Goal: Transaction & Acquisition: Purchase product/service

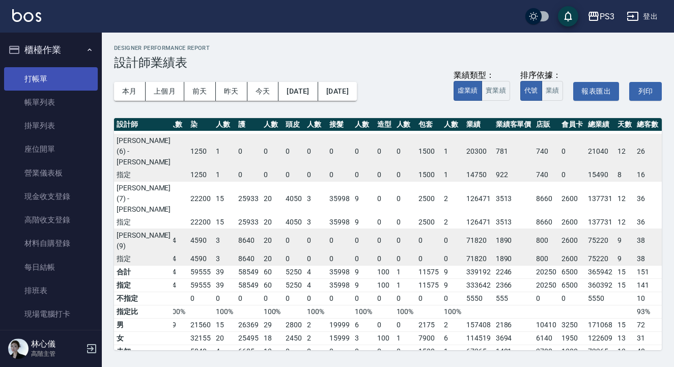
click at [57, 78] on link "打帳單" at bounding box center [51, 78] width 94 height 23
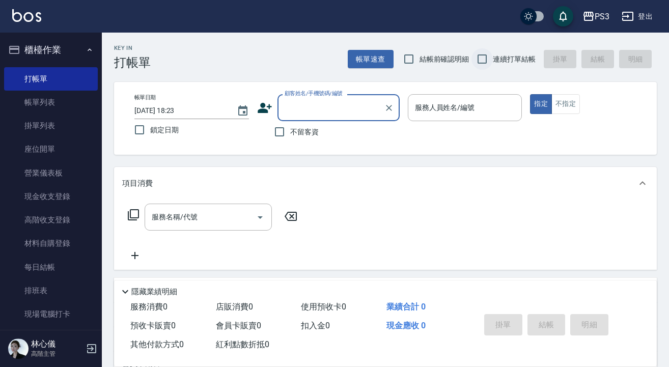
click at [489, 57] on input "連續打單結帳" at bounding box center [481, 58] width 21 height 21
checkbox input "true"
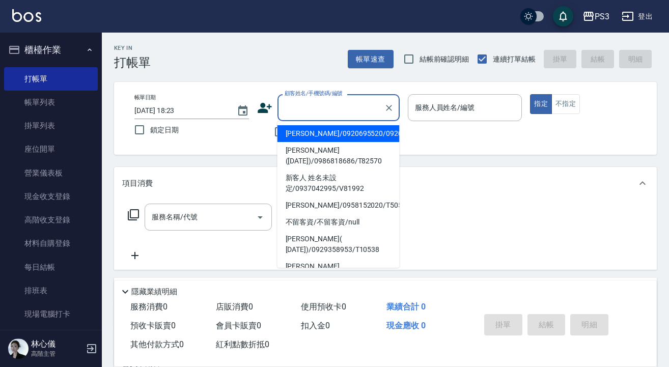
click at [372, 99] on input "顧客姓名/手機號碼/編號" at bounding box center [331, 108] width 98 height 18
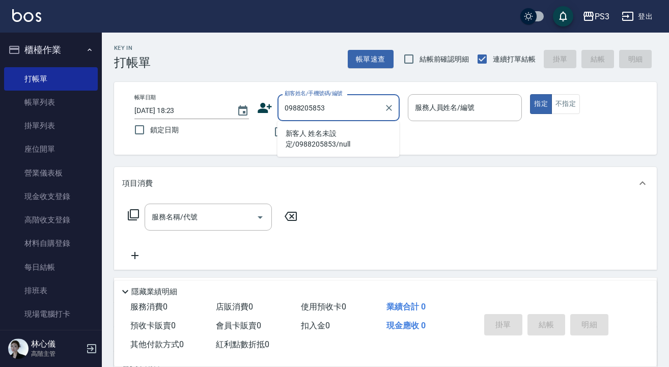
type input "新客人 姓名未設定/0988205853/null"
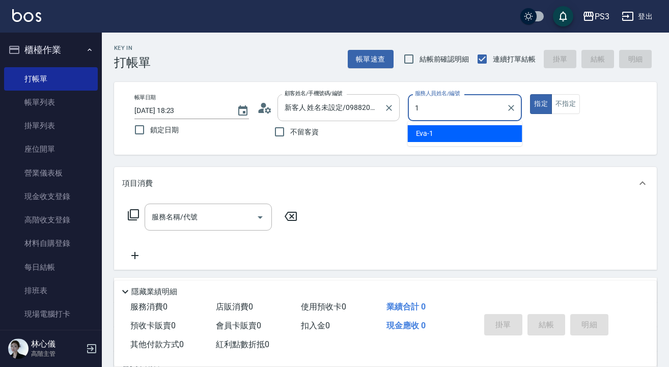
type input "[PERSON_NAME]-1"
type button "true"
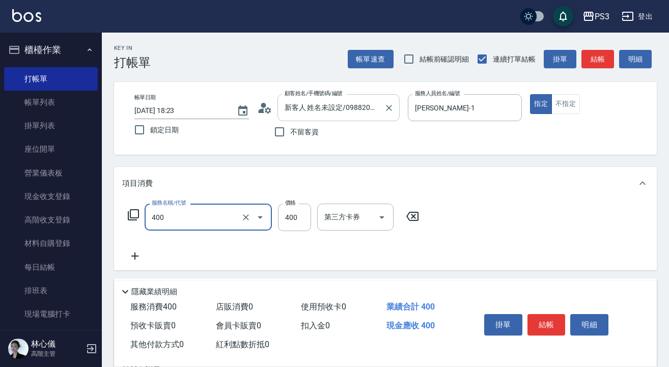
type input "剪(400)"
type input "500"
click at [546, 321] on button "結帳" at bounding box center [546, 324] width 38 height 21
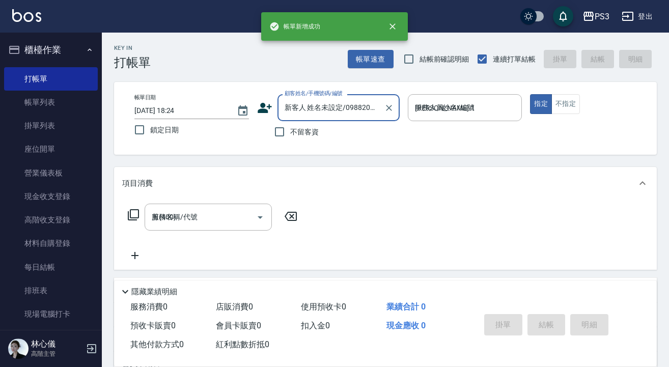
type input "[DATE] 18:24"
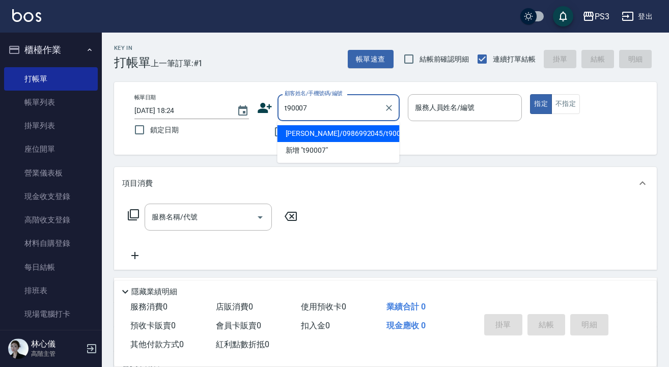
type input "[PERSON_NAME]/0986992045/t90007"
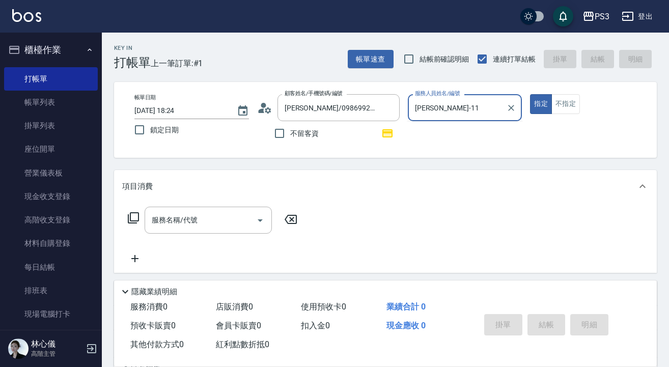
click at [541, 104] on button "指定" at bounding box center [541, 104] width 22 height 20
type input "[PERSON_NAME]-1"
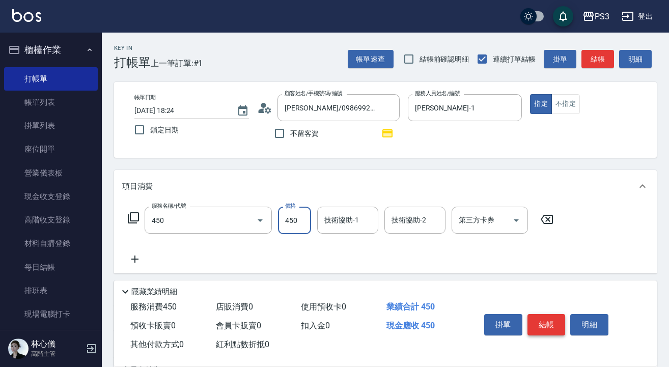
type input "有機洗髮(450)"
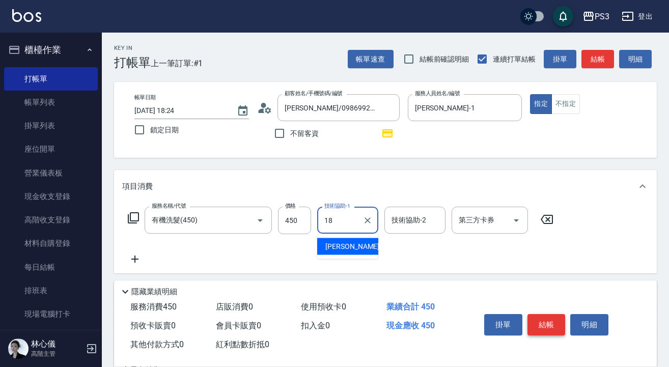
type input "恩恩-18"
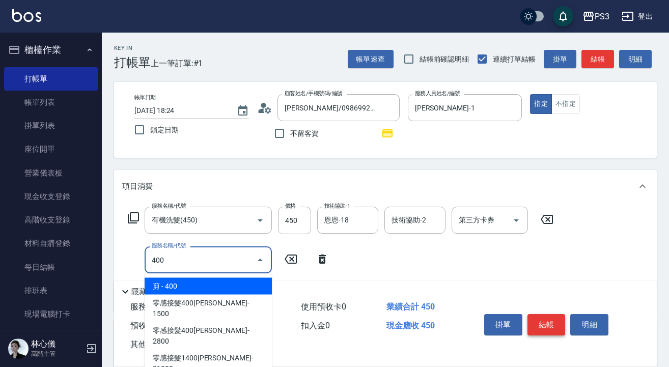
type input "剪(400)"
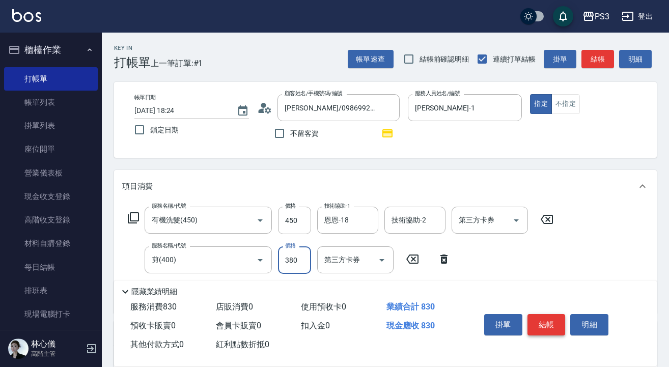
type input "380"
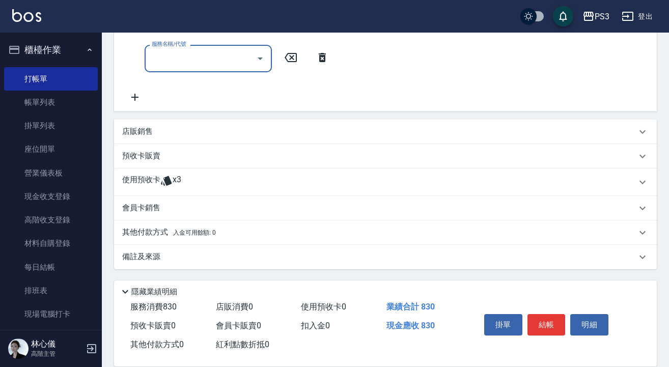
scroll to position [241, 0]
click at [162, 186] on icon at bounding box center [166, 181] width 12 height 12
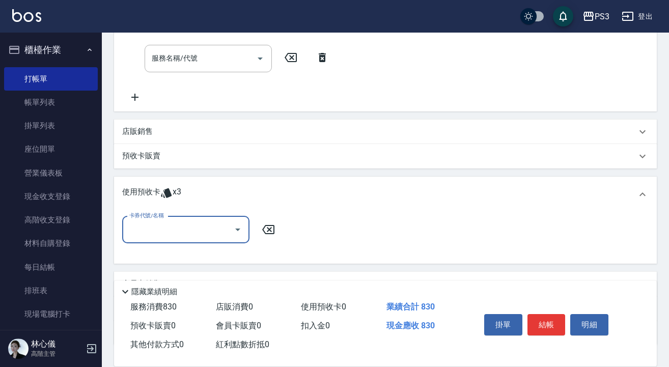
click at [214, 228] on input "卡券代號/名稱" at bounding box center [178, 230] width 103 height 18
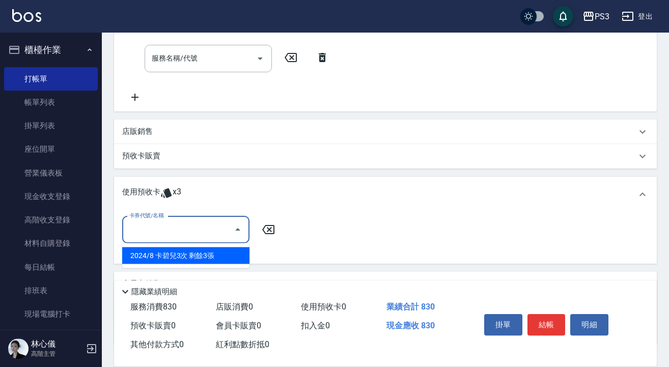
click at [214, 258] on div "2024/8 卡碧兒3次 剩餘3張" at bounding box center [185, 255] width 127 height 17
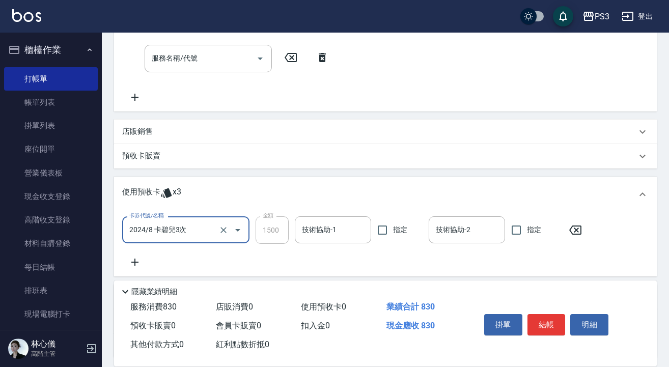
type input "2024/8 卡碧兒3次"
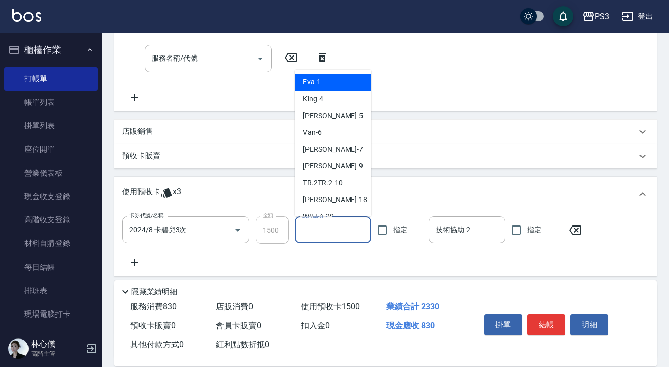
click at [321, 231] on input "技術協助-1" at bounding box center [332, 230] width 67 height 18
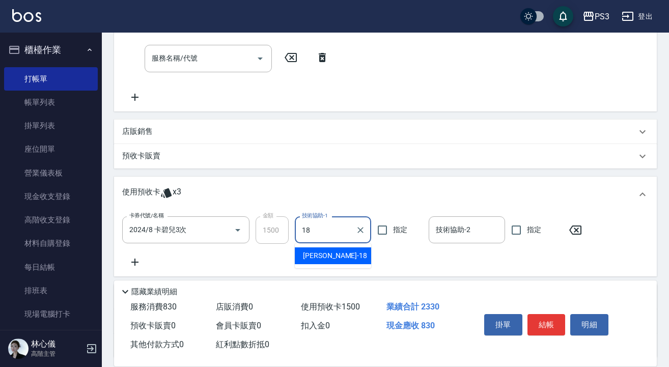
type input "恩恩-18"
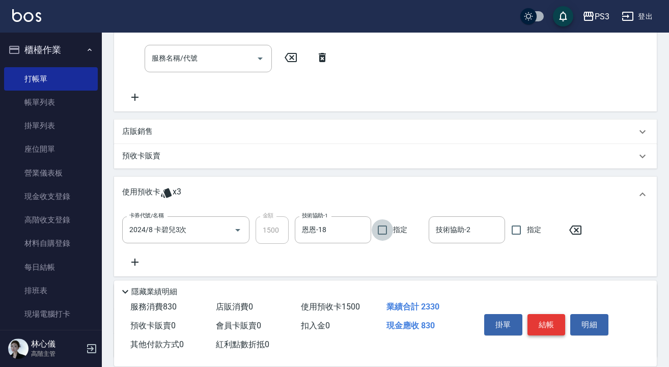
click at [544, 321] on button "結帳" at bounding box center [546, 324] width 38 height 21
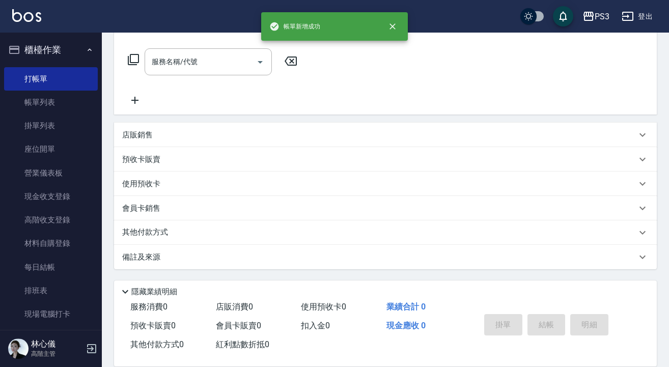
scroll to position [0, 0]
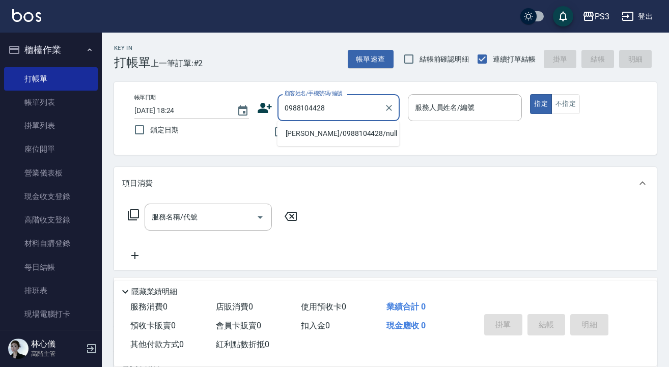
type input "[PERSON_NAME]/0988104428/null"
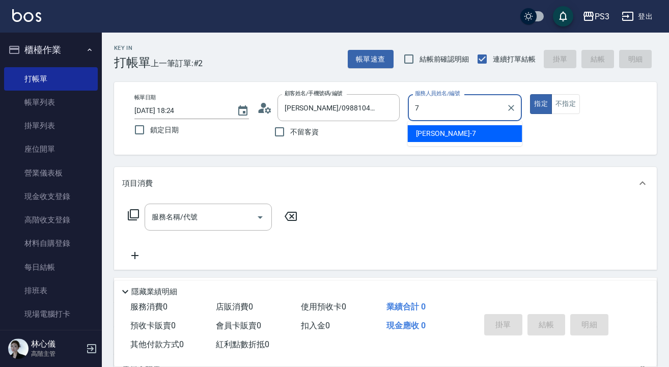
type input "[PERSON_NAME]-7"
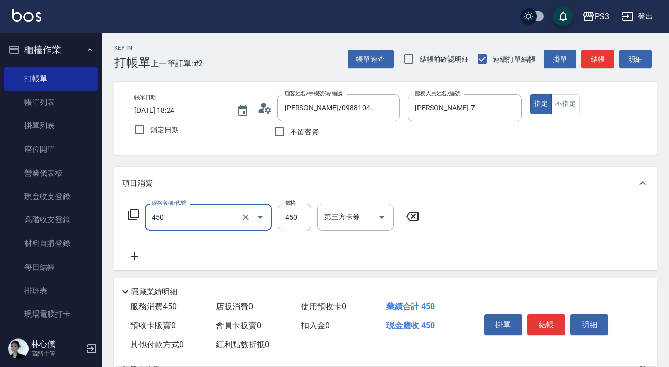
type input "有機洗髮(450)"
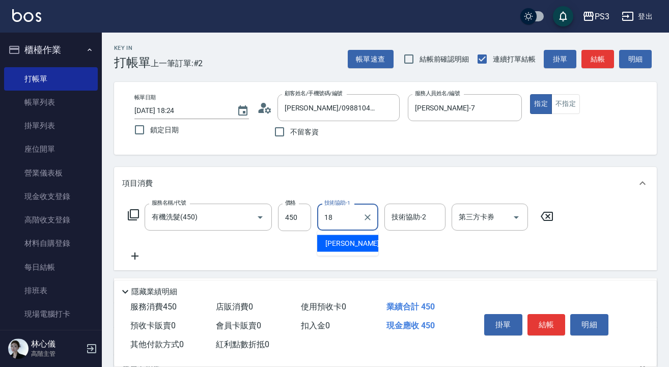
type input "恩恩-18"
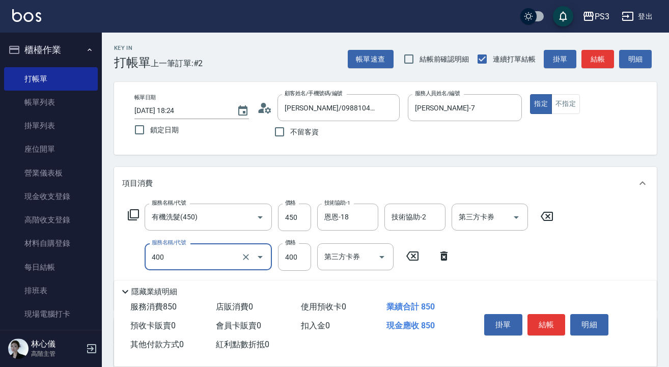
type input "剪(400)"
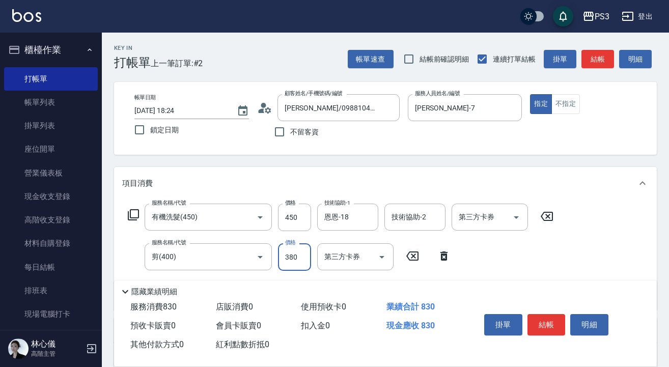
type input "380"
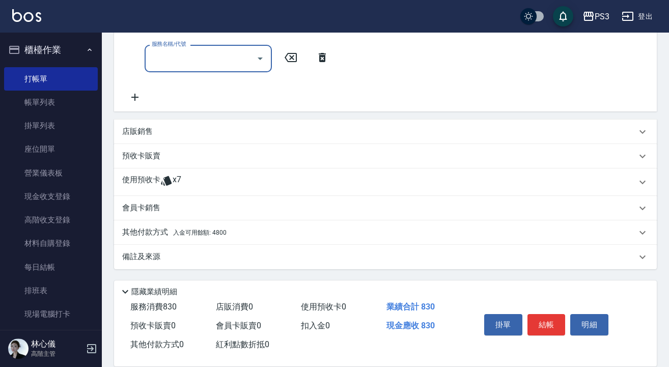
scroll to position [238, 0]
click at [151, 179] on p "使用預收卡" at bounding box center [141, 182] width 38 height 15
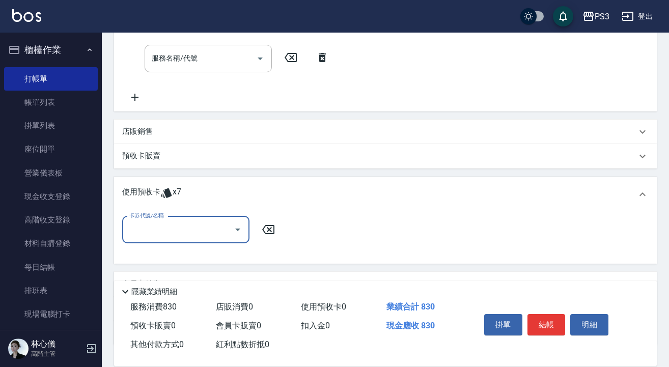
click at [198, 240] on div "卡券代號/名稱" at bounding box center [185, 229] width 127 height 27
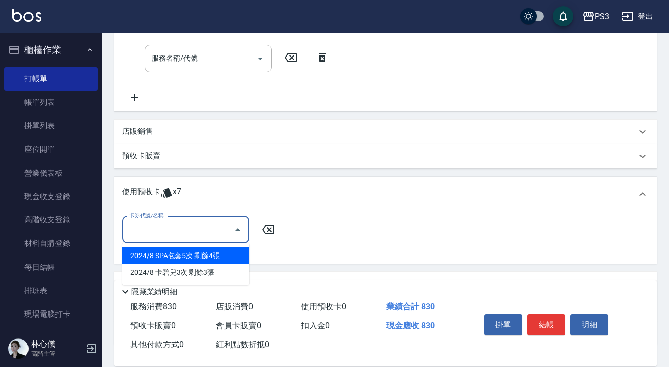
click at [198, 256] on div "2024/8 SPA包套5次 剩餘4張" at bounding box center [185, 255] width 127 height 17
type input "2024/8 SPA包套5次"
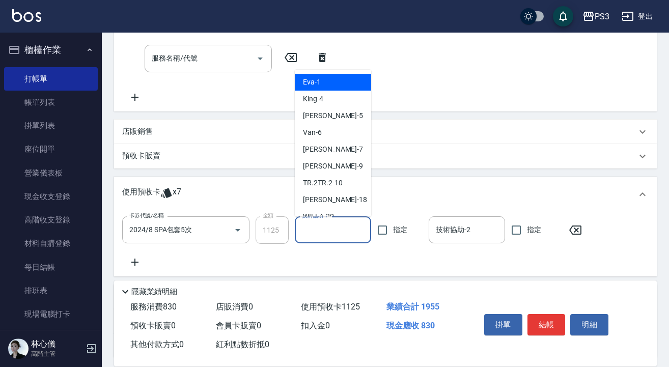
click at [330, 233] on input "技術協助-1" at bounding box center [332, 230] width 67 height 18
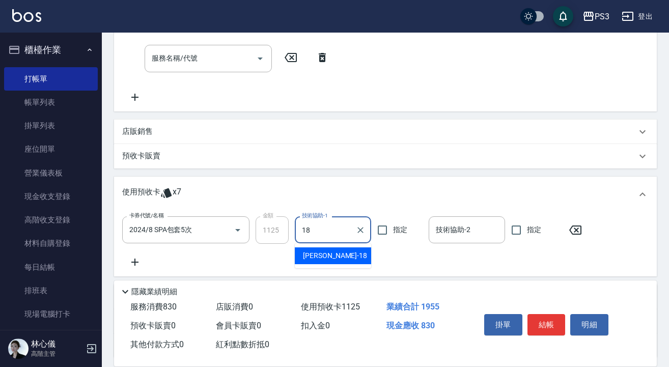
type input "恩恩-18"
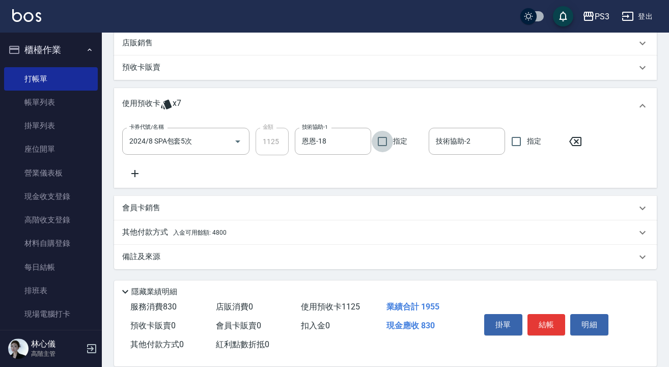
scroll to position [327, 0]
click at [205, 235] on span "入金可用餘額: 4800" at bounding box center [199, 232] width 53 height 7
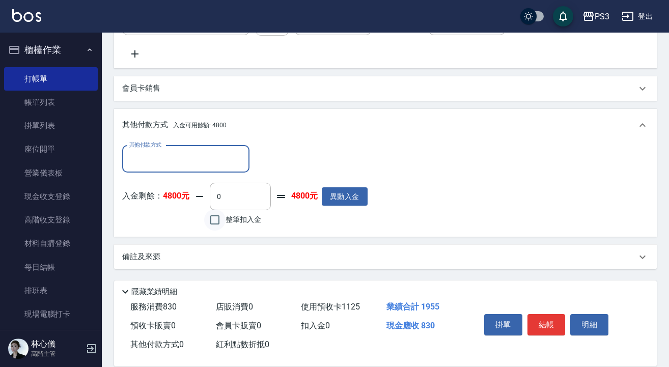
scroll to position [446, 0]
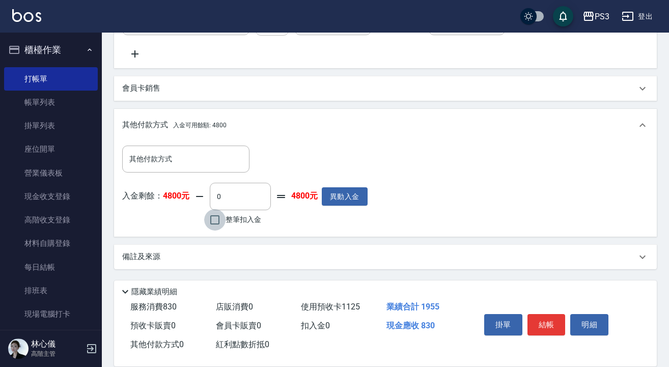
click at [218, 221] on input "整筆扣入金" at bounding box center [214, 219] width 21 height 21
checkbox input "true"
type input "830"
click at [549, 327] on button "結帳" at bounding box center [546, 324] width 38 height 21
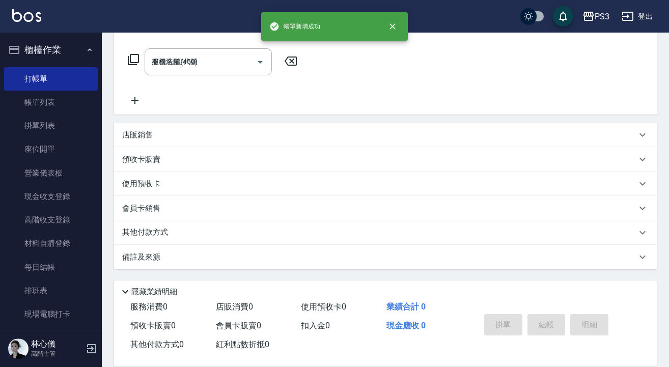
type input "[DATE] 18:25"
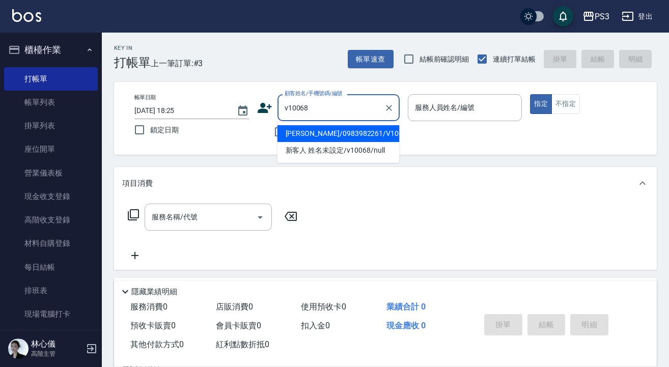
type input "[PERSON_NAME]/0983982261/V10068"
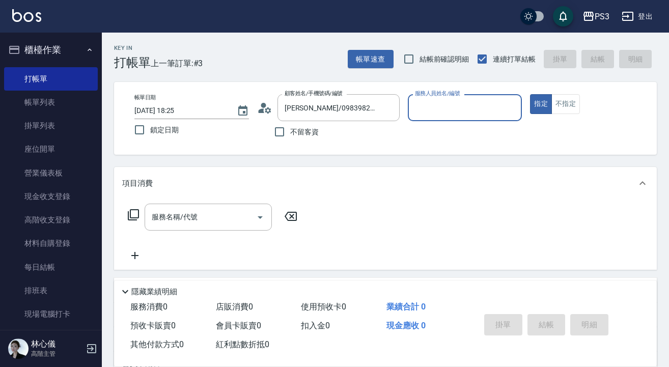
type input "[PERSON_NAME]-7"
click at [541, 104] on button "指定" at bounding box center [541, 104] width 22 height 20
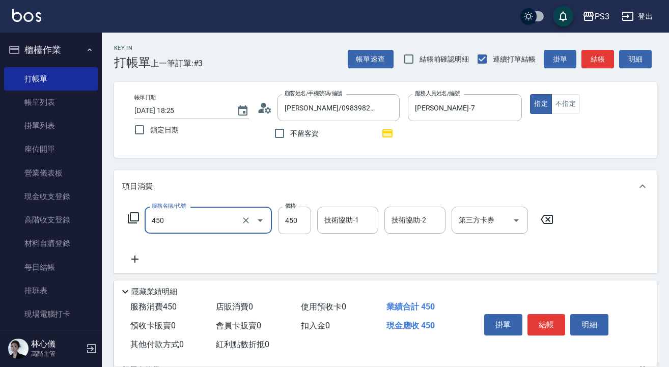
type input "有機洗髮(450)"
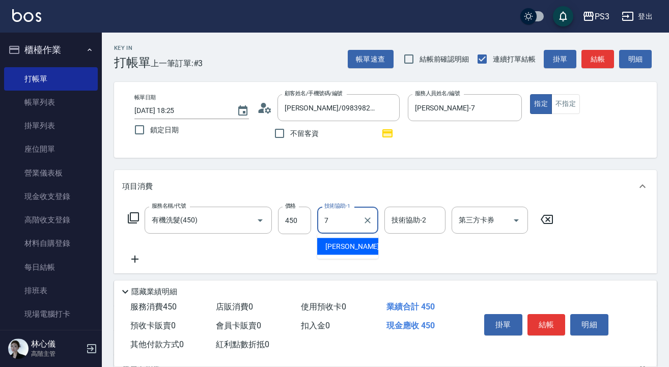
type input "[PERSON_NAME]-7"
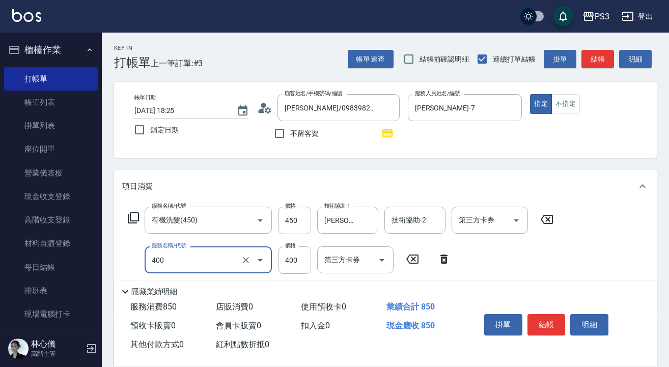
type input "剪(400)"
type input "400"
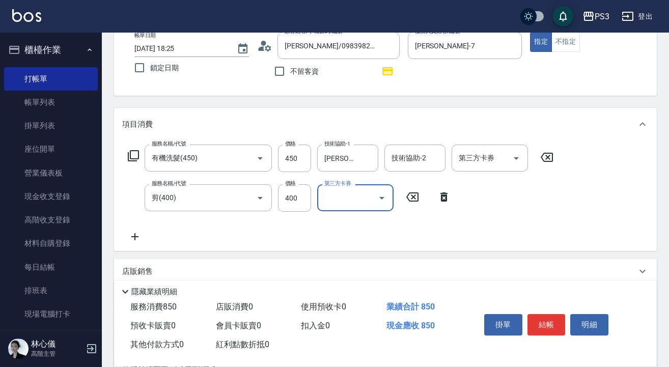
scroll to position [65, 0]
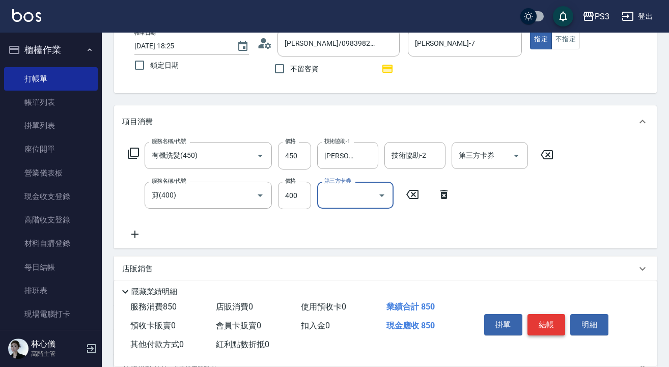
click at [553, 316] on button "結帳" at bounding box center [546, 324] width 38 height 21
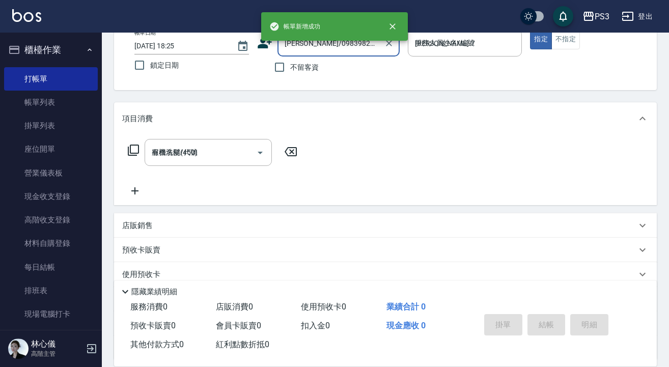
type input "[DATE] 18:26"
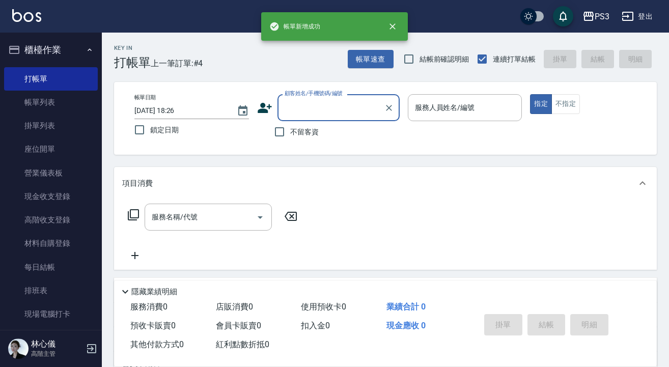
scroll to position [0, 0]
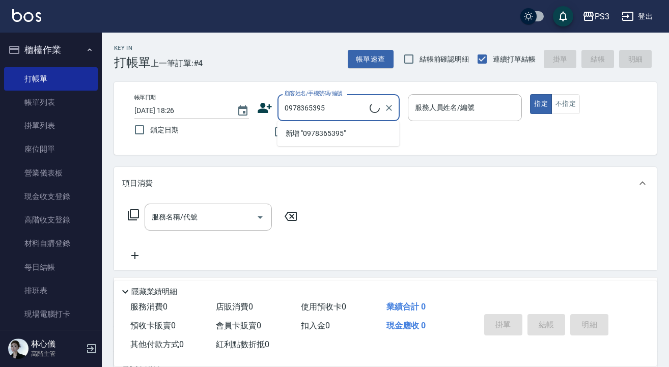
type input "[PERSON_NAME]/0978365395/T83551"
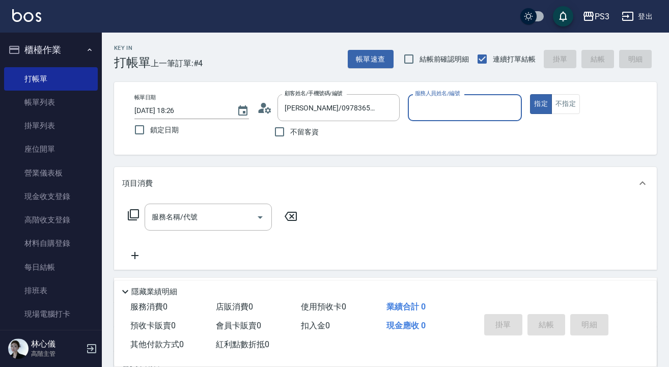
type input "[PERSON_NAME]-7"
click at [541, 104] on button "指定" at bounding box center [541, 104] width 22 height 20
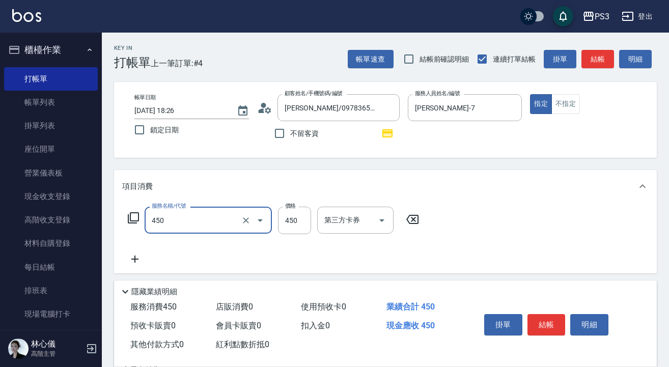
type input "有機洗髮(450)"
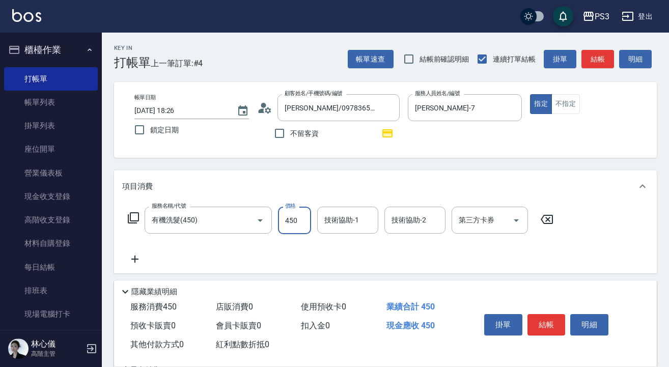
type input "450"
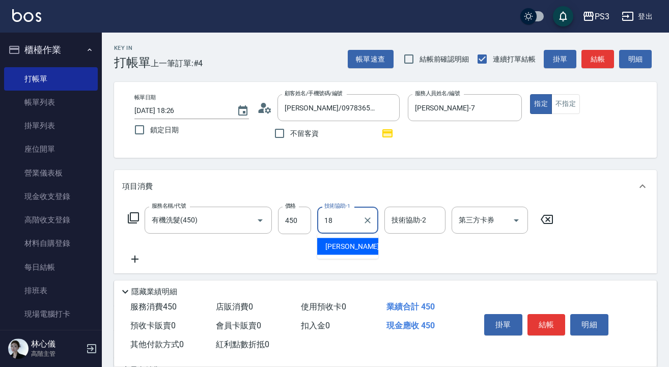
type input "恩恩-18"
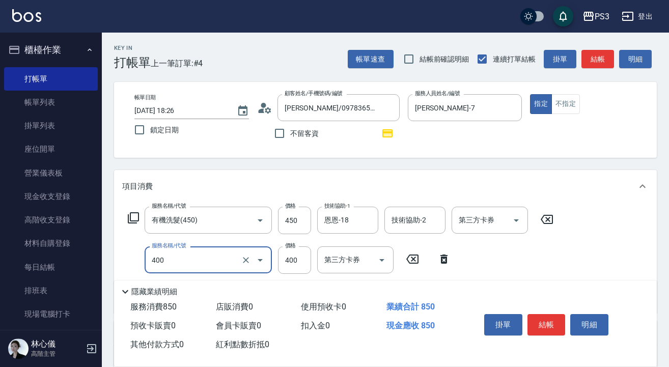
type input "剪(400)"
type input "380"
click at [544, 314] on button "結帳" at bounding box center [546, 324] width 38 height 21
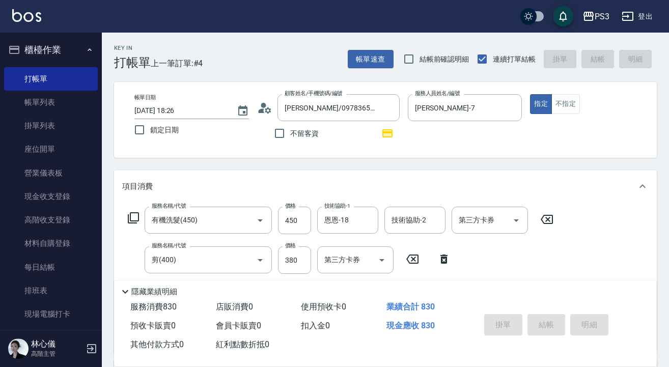
type input "[DATE] 18:27"
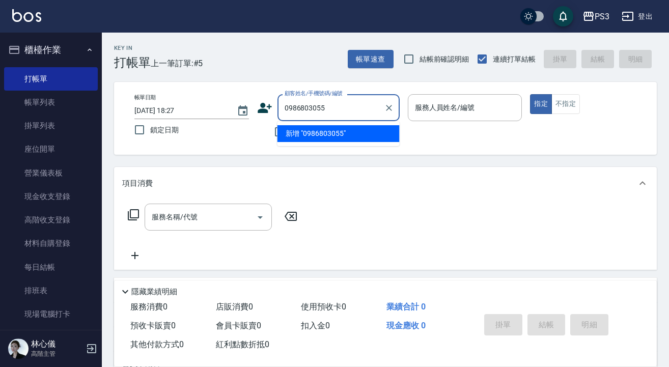
type input "0986803055"
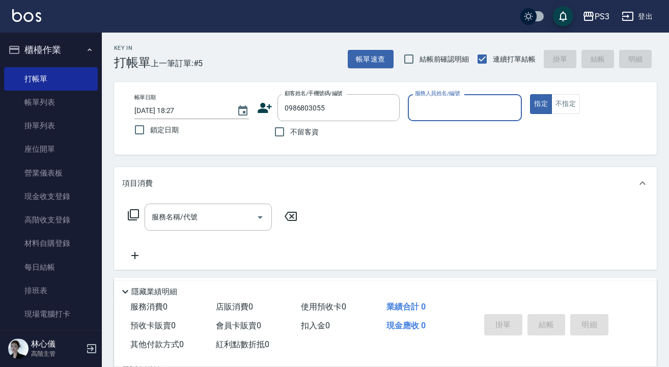
click at [261, 113] on icon at bounding box center [265, 108] width 14 height 10
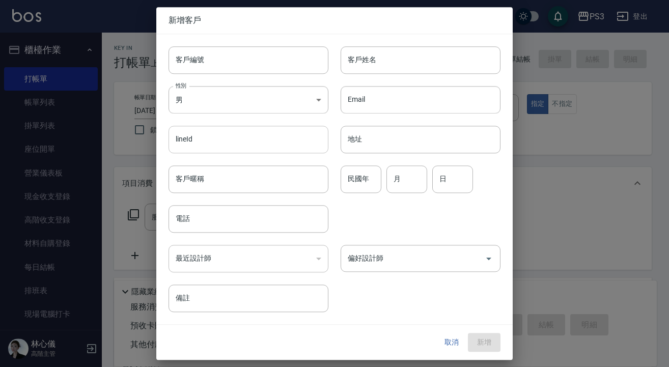
type input "0986803055"
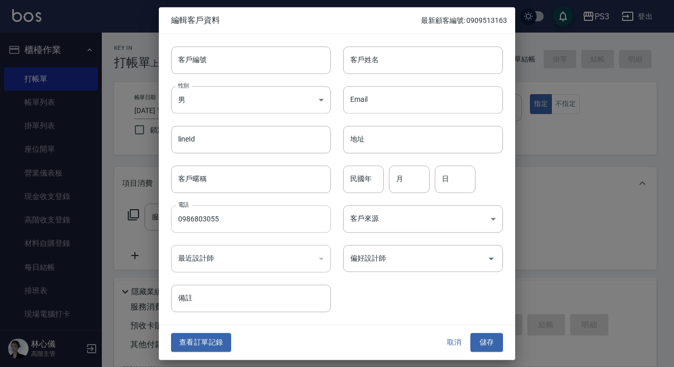
click at [230, 216] on input "0986803055" at bounding box center [251, 218] width 160 height 27
click at [208, 71] on input "客戶編號" at bounding box center [251, 59] width 160 height 27
paste input "0986803055"
type input "0986803055"
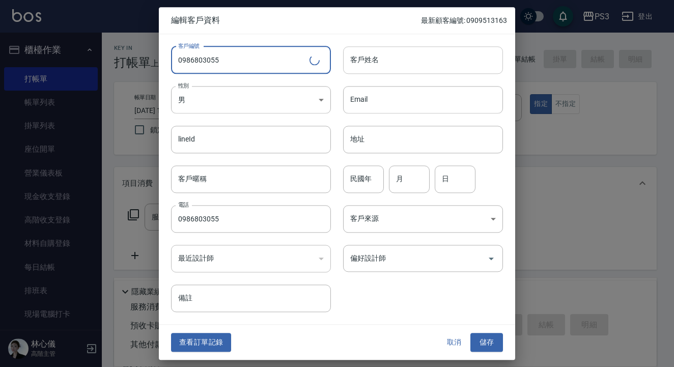
click at [398, 59] on input "客戶姓名" at bounding box center [423, 59] width 160 height 27
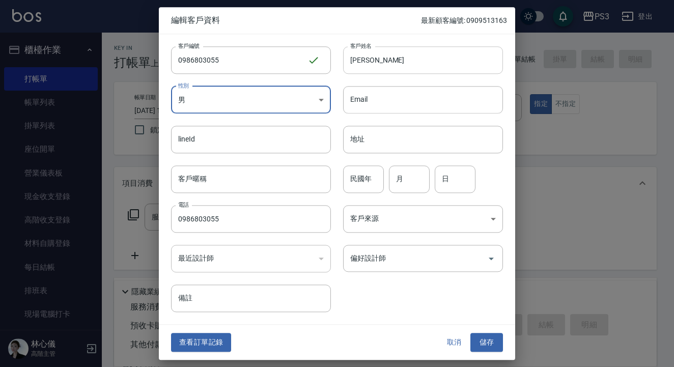
click at [385, 61] on input "[PERSON_NAME]" at bounding box center [423, 59] width 160 height 27
type input "[PERSON_NAME]"
click at [359, 185] on input "民國年" at bounding box center [363, 178] width 41 height 27
type input "98"
type input "9"
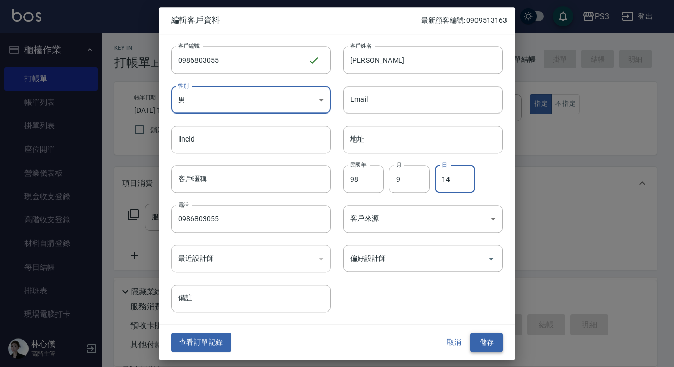
type input "14"
click at [489, 344] on button "儲存" at bounding box center [486, 342] width 33 height 19
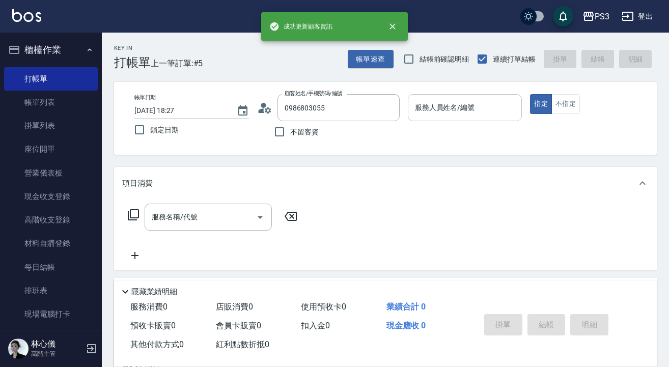
click at [428, 111] on input "服務人員姓名/編號" at bounding box center [464, 108] width 105 height 18
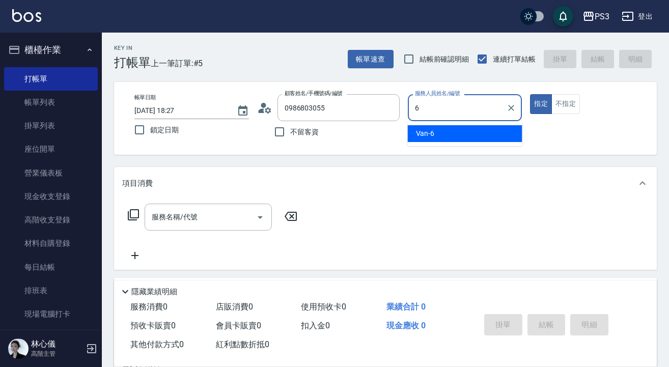
type input "Van-6"
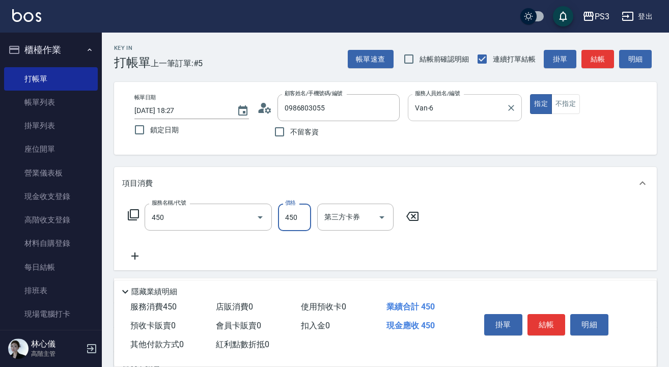
type input "有機洗髮(450)"
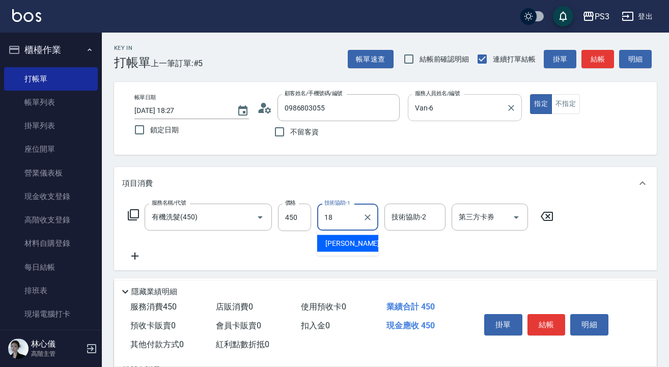
type input "恩恩-18"
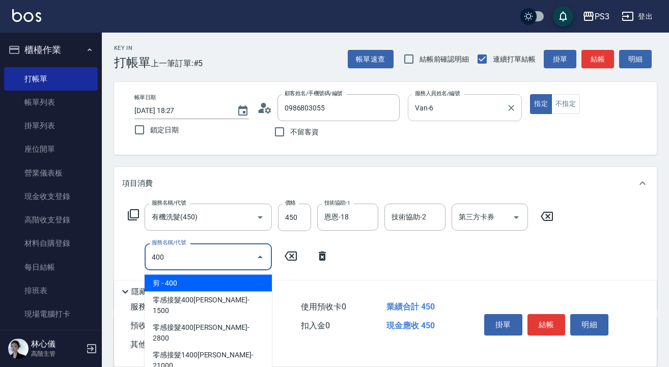
type input "剪(400)"
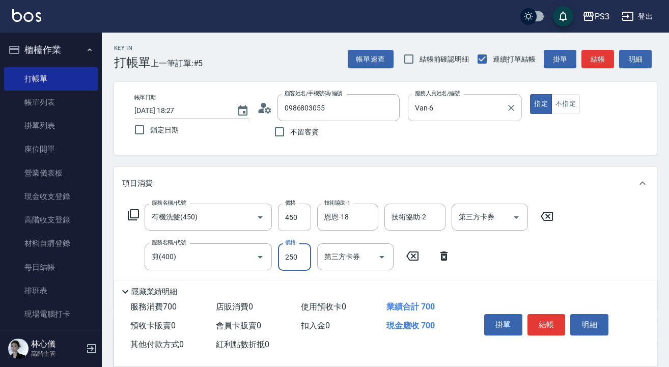
type input "250"
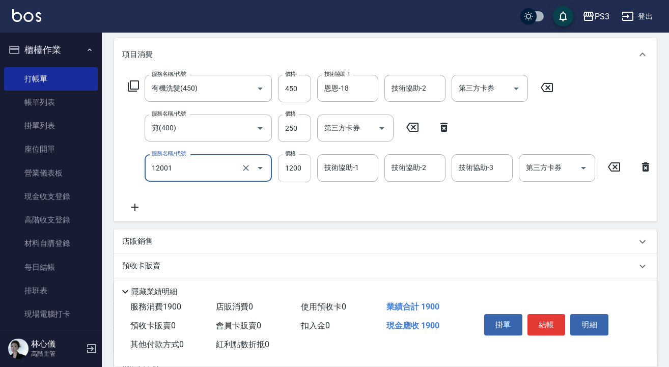
type input "燙s(12001)"
click at [304, 171] on input "1200" at bounding box center [294, 167] width 33 height 27
type input "500"
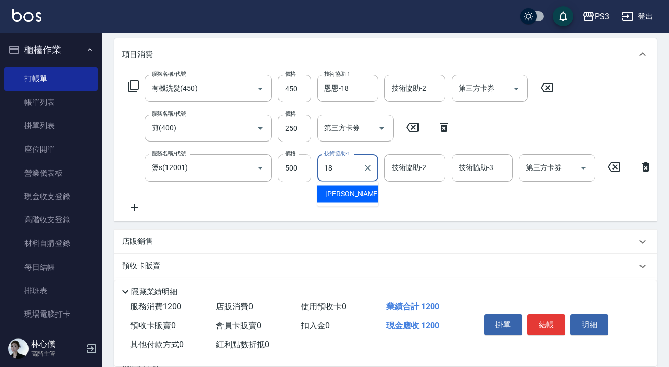
type input "恩恩-18"
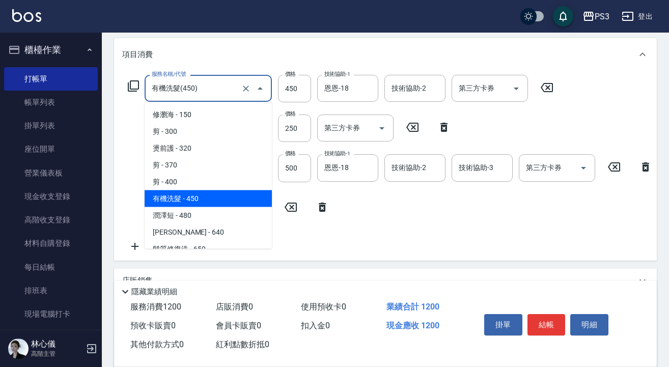
click at [204, 87] on input "有機洗髮(450)" at bounding box center [194, 88] width 90 height 18
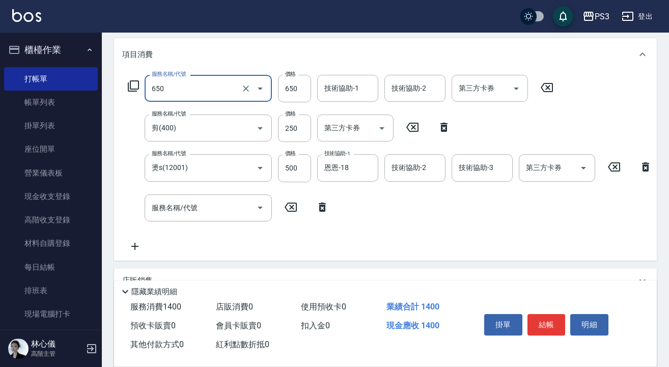
type input "髮質修復洗(650)"
click at [300, 87] on input "650" at bounding box center [294, 88] width 33 height 27
type input "700"
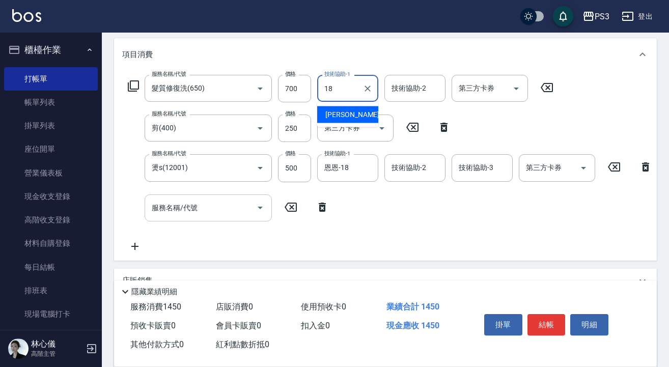
type input "恩恩-18"
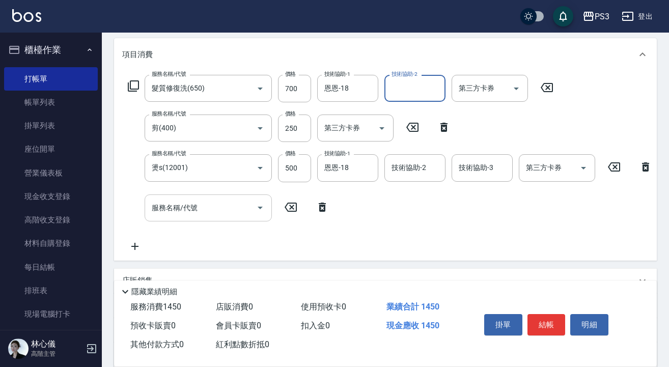
click at [211, 213] on input "服務名稱/代號" at bounding box center [200, 208] width 103 height 18
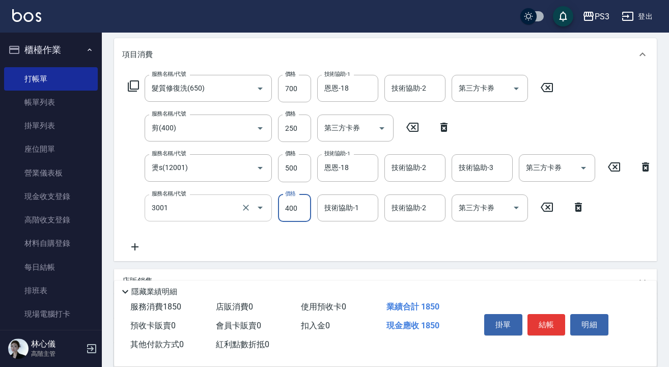
type input "燙貼(3001)"
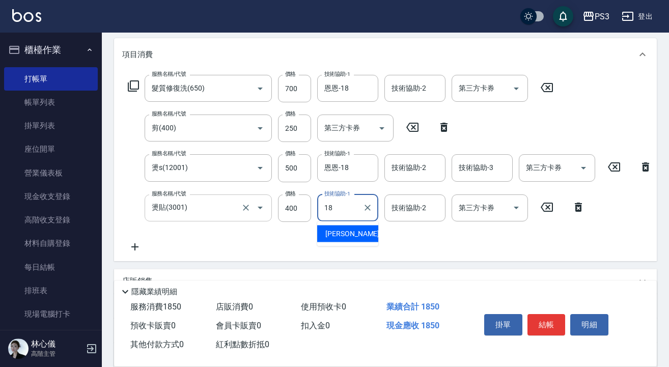
type input "恩恩-18"
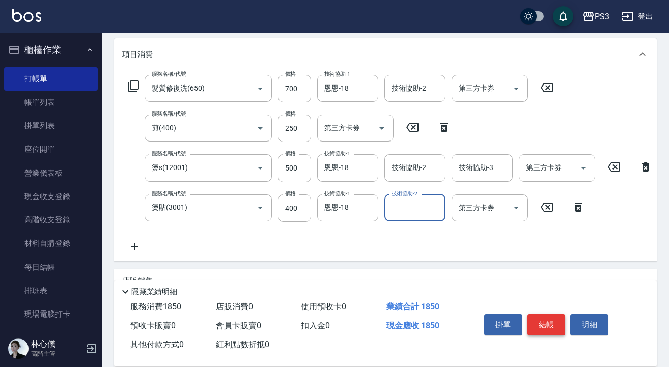
click at [549, 322] on button "結帳" at bounding box center [546, 324] width 38 height 21
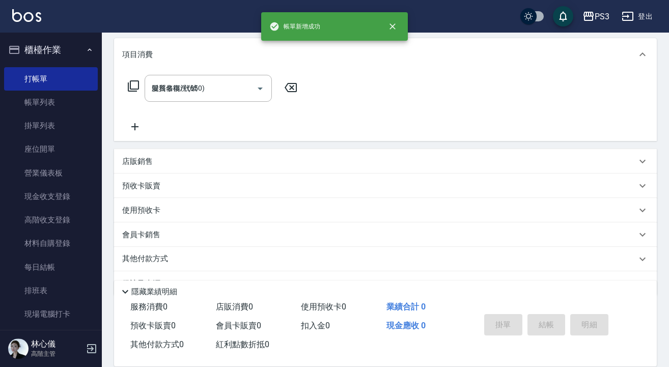
type input "[DATE] 18:29"
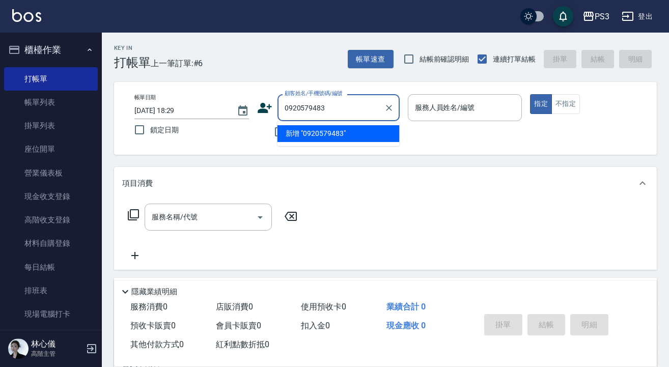
type input "0920579483"
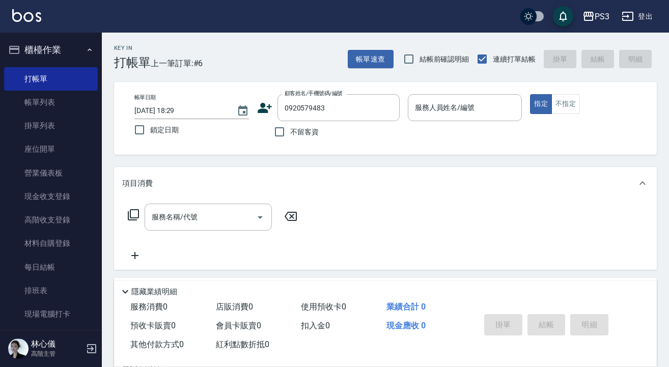
click at [259, 103] on icon at bounding box center [264, 107] width 15 height 15
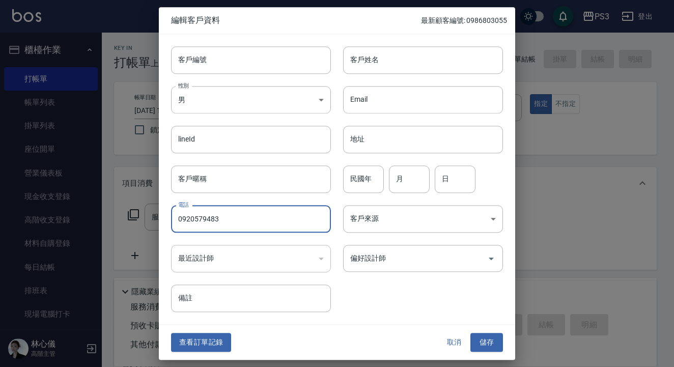
click at [246, 224] on input "0920579483" at bounding box center [251, 218] width 160 height 27
paste input "86803055"
click at [252, 219] on input "0986803055" at bounding box center [251, 218] width 160 height 27
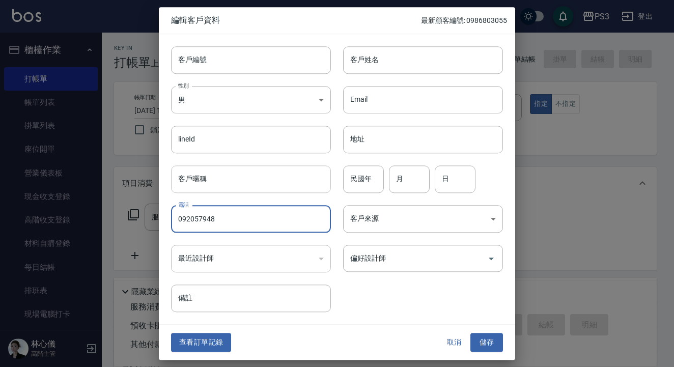
type input "0920579483"
click at [251, 220] on input "0920579483" at bounding box center [251, 218] width 160 height 27
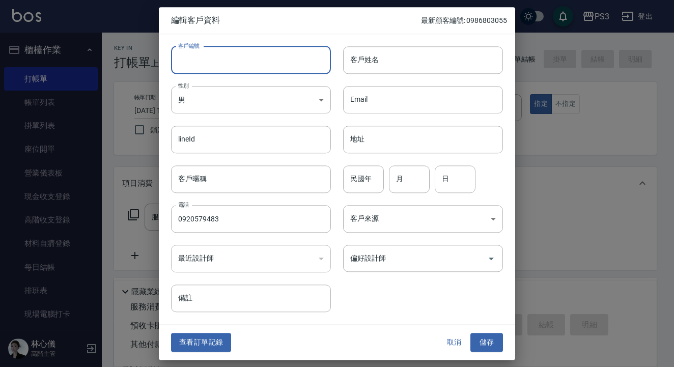
click at [194, 61] on input "客戶編號" at bounding box center [251, 59] width 160 height 27
paste input "0920579483"
type input "0920579483"
click at [420, 56] on input "客戶姓名" at bounding box center [423, 59] width 160 height 27
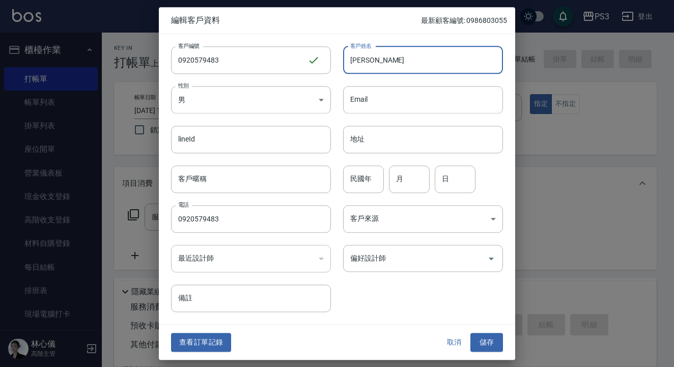
type input "[PERSON_NAME]"
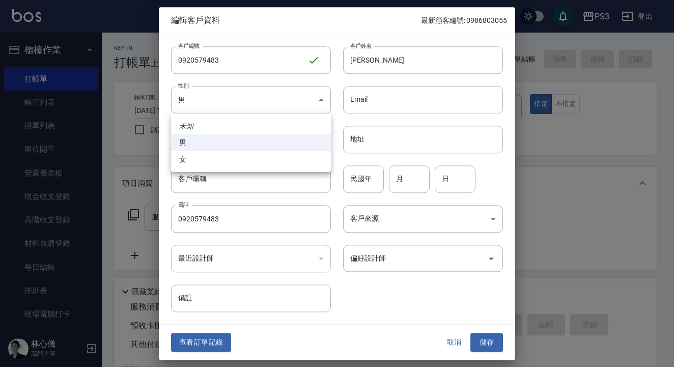
click at [364, 177] on div at bounding box center [337, 183] width 674 height 367
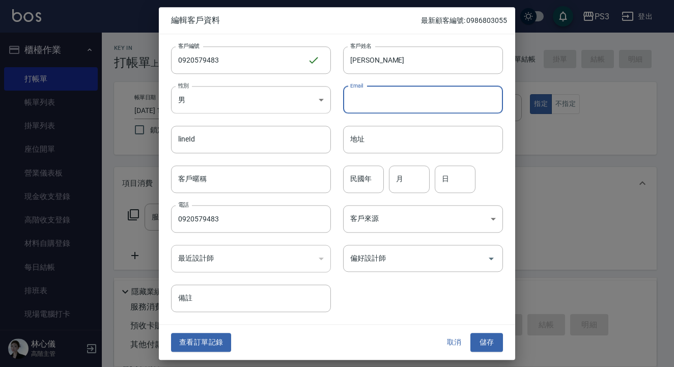
click at [364, 177] on input "民國年" at bounding box center [363, 178] width 41 height 27
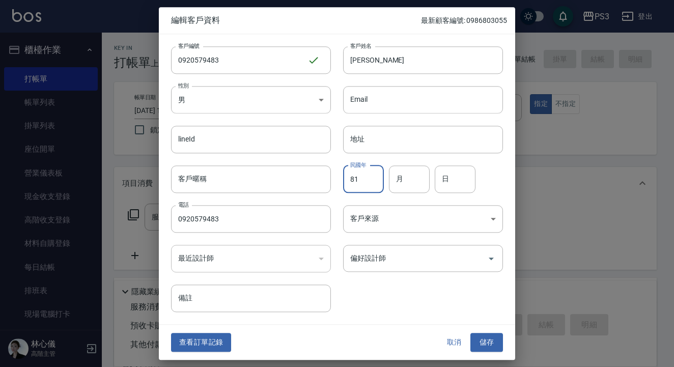
type input "81"
type input "9"
type input "1"
click at [488, 343] on button "儲存" at bounding box center [486, 342] width 33 height 19
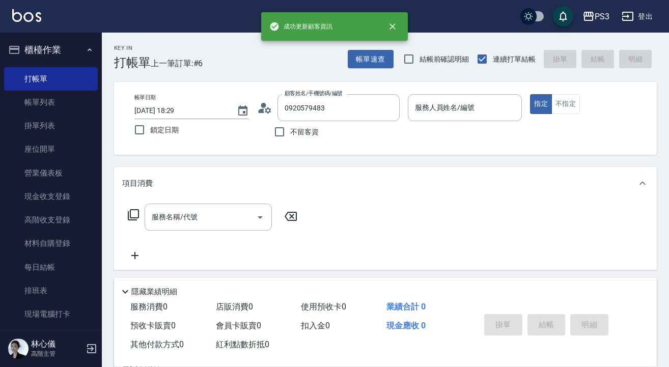
click at [432, 110] on input "服務人員姓名/編號" at bounding box center [464, 108] width 105 height 18
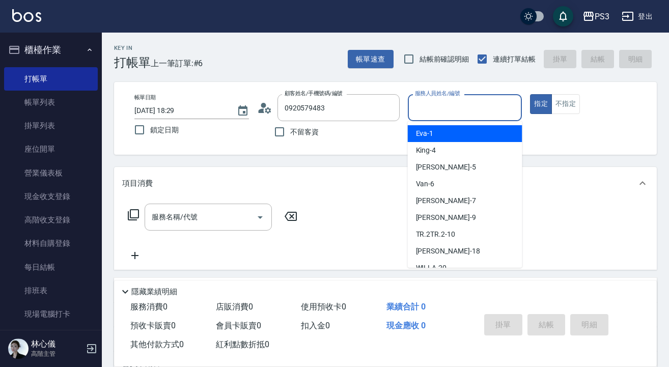
click at [432, 110] on input "服務人員姓名/編號" at bounding box center [464, 108] width 105 height 18
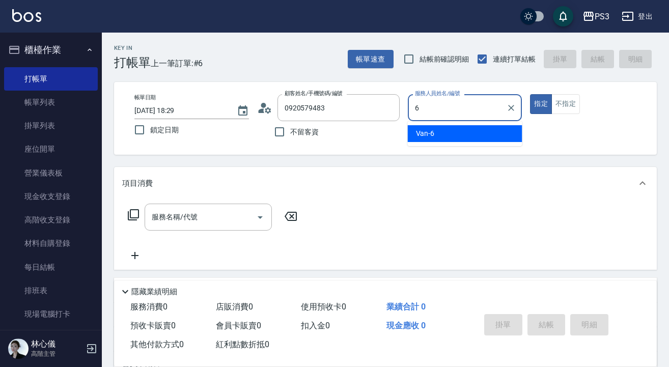
type input "Van-6"
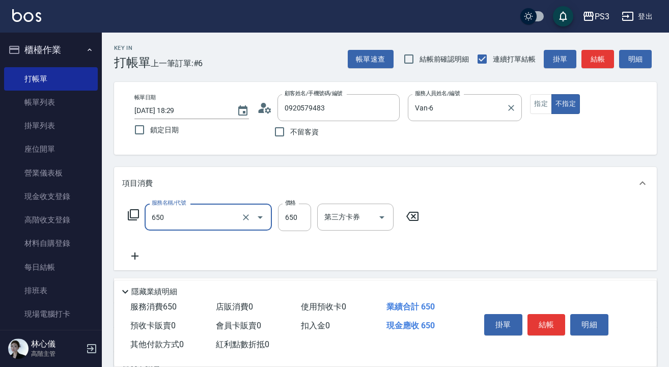
type input "髮質修復洗(650)"
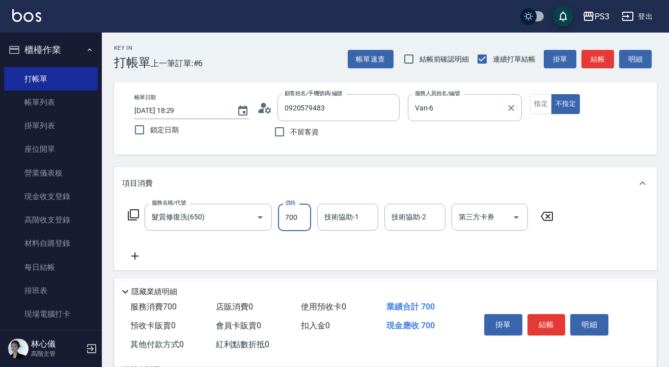
type input "700"
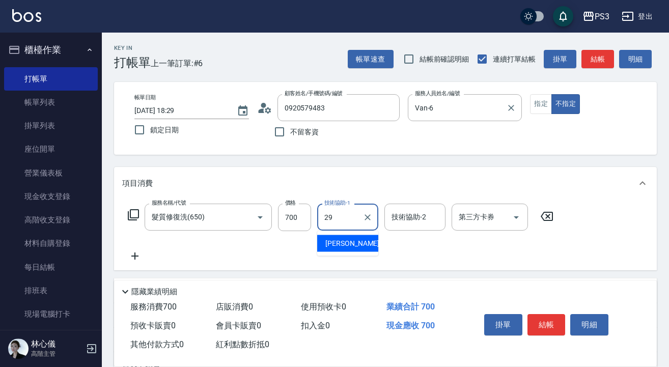
type input "[PERSON_NAME]-29"
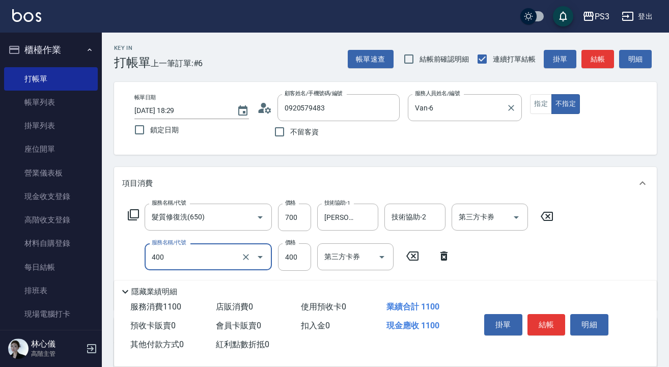
type input "剪(400)"
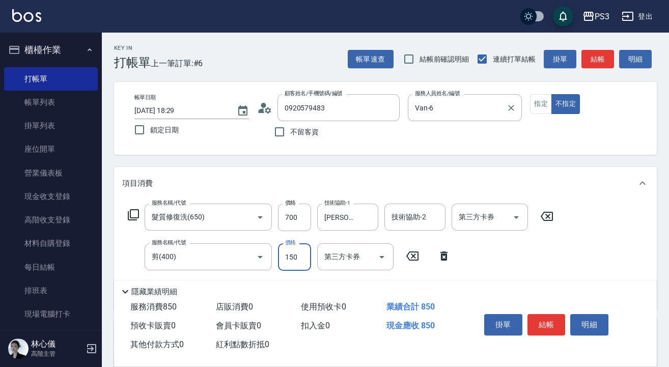
type input "150"
click at [555, 314] on button "結帳" at bounding box center [546, 324] width 38 height 21
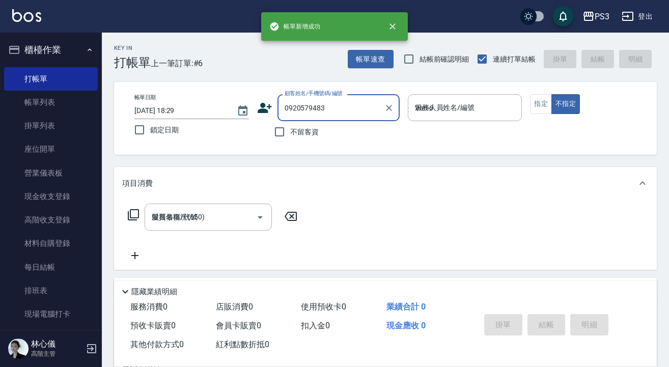
type input "[DATE] 18:30"
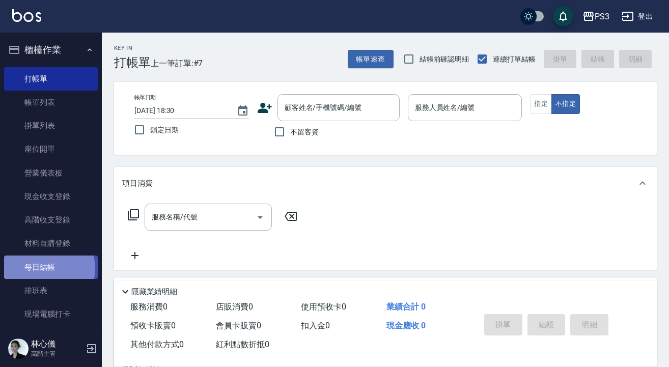
click at [46, 267] on link "每日結帳" at bounding box center [51, 267] width 94 height 23
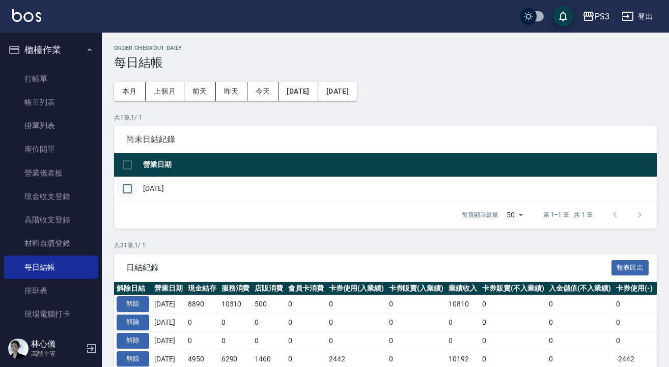
click at [129, 188] on input "checkbox" at bounding box center [127, 188] width 21 height 21
checkbox input "true"
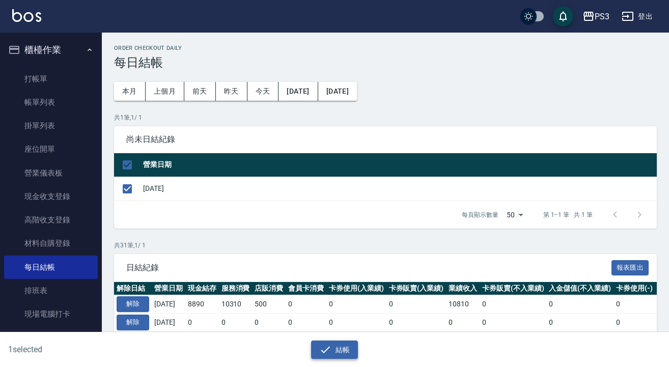
click at [333, 348] on button "結帳" at bounding box center [334, 350] width 47 height 19
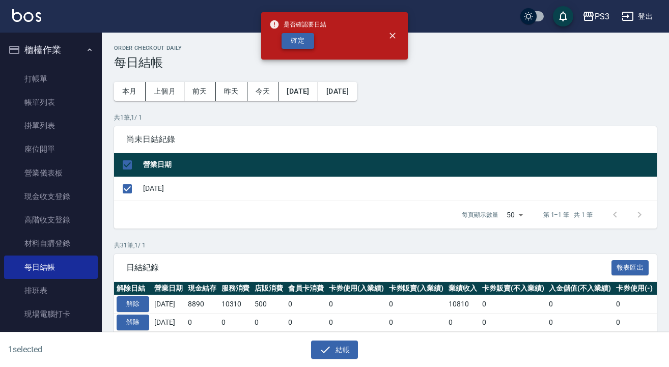
click at [294, 39] on button "確定" at bounding box center [298, 41] width 33 height 16
checkbox input "false"
